Goal: Information Seeking & Learning: Learn about a topic

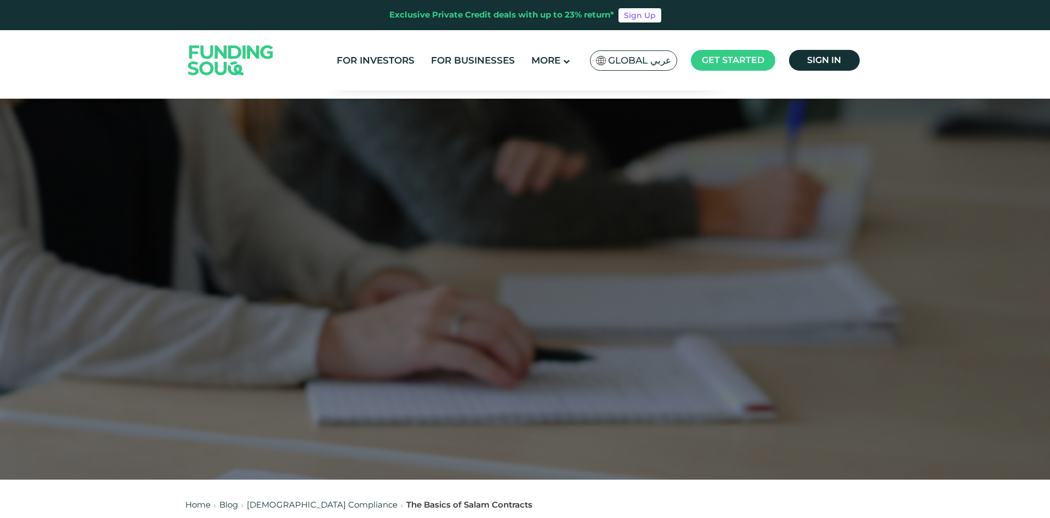
click at [618, 55] on span "Global عربي" at bounding box center [639, 60] width 63 height 13
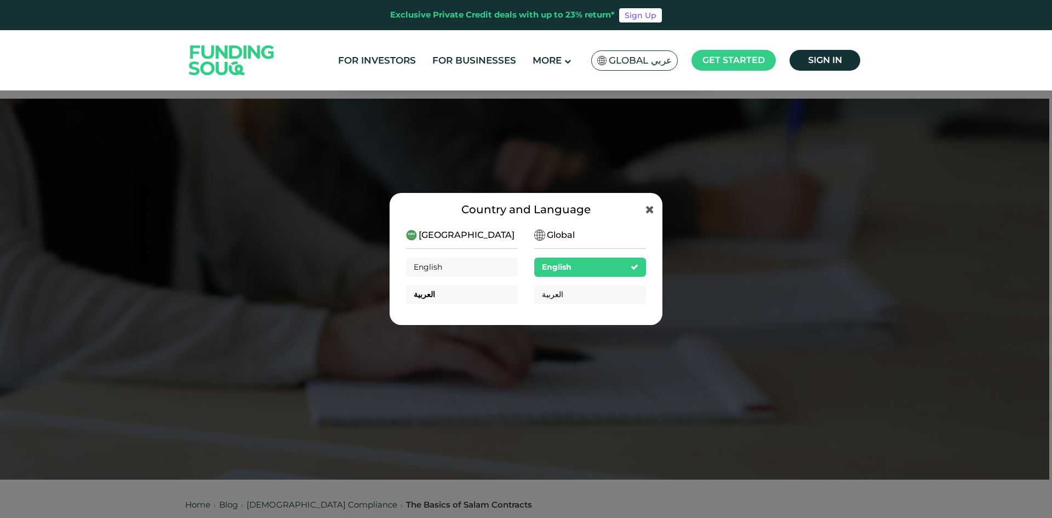
click at [461, 295] on div "العربية" at bounding box center [462, 294] width 112 height 19
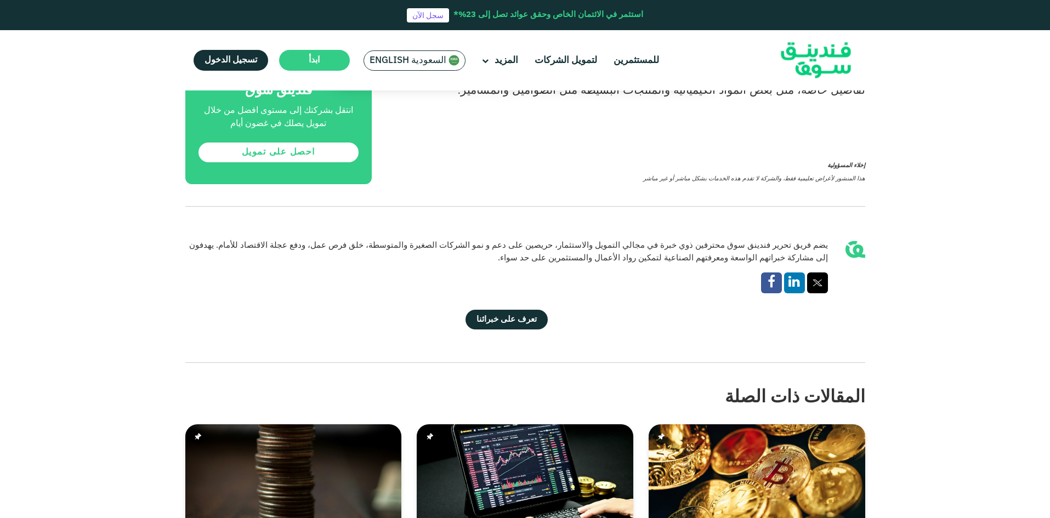
scroll to position [1644, 0]
